Goal: Find specific page/section: Find specific page/section

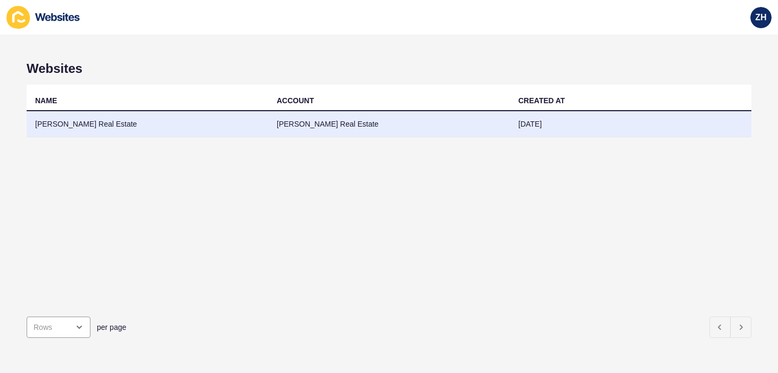
click at [174, 134] on td "[PERSON_NAME] Real Estate" at bounding box center [147, 124] width 241 height 26
click at [211, 130] on td "[PERSON_NAME] Real Estate" at bounding box center [147, 124] width 241 height 26
